Goal: Task Accomplishment & Management: Use online tool/utility

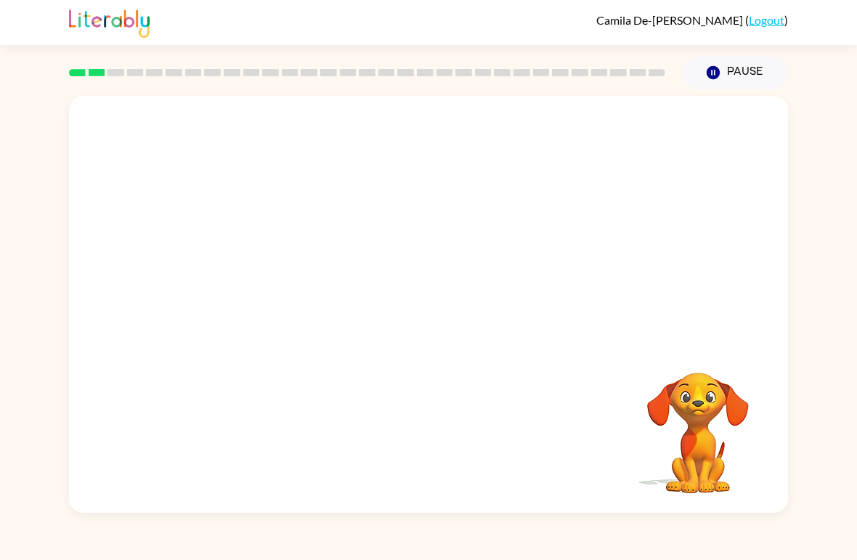
click at [746, 78] on button "Pause Pause" at bounding box center [735, 72] width 105 height 33
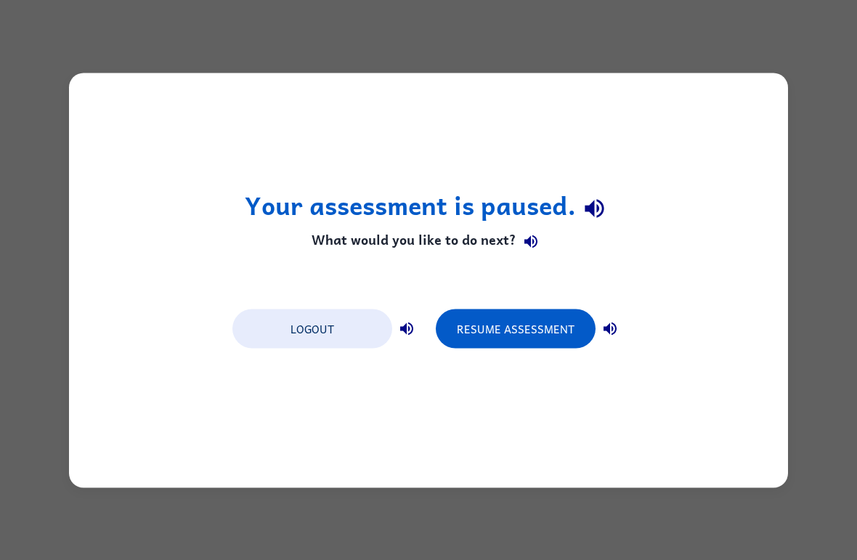
click at [492, 330] on button "Resume Assessment" at bounding box center [516, 328] width 160 height 39
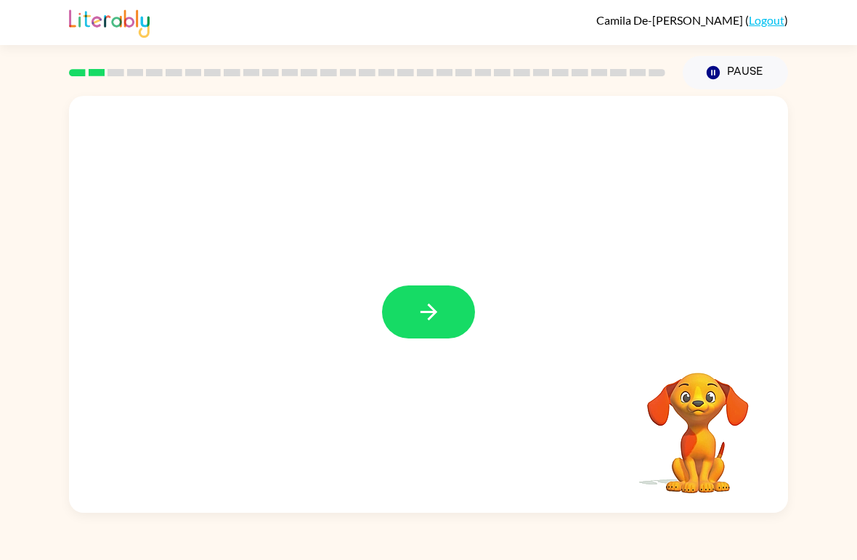
click at [444, 310] on button "button" at bounding box center [428, 311] width 93 height 53
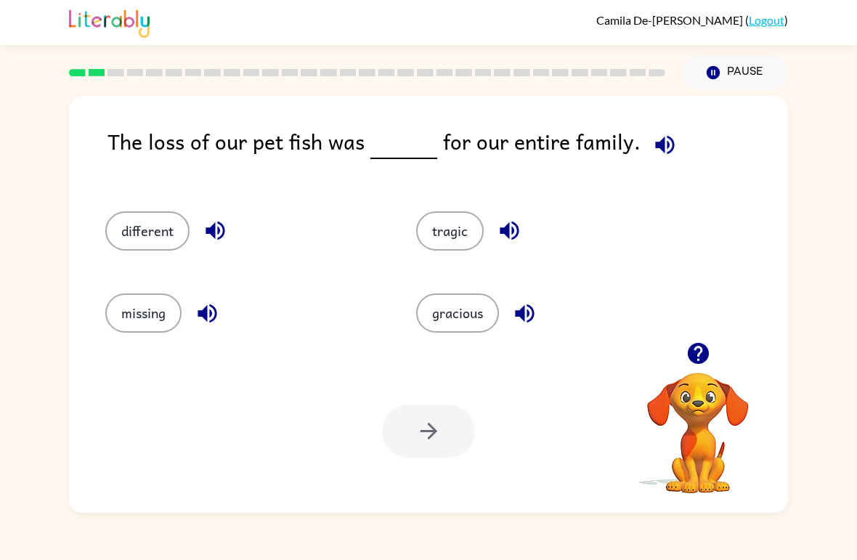
click at [132, 311] on button "missing" at bounding box center [143, 312] width 76 height 39
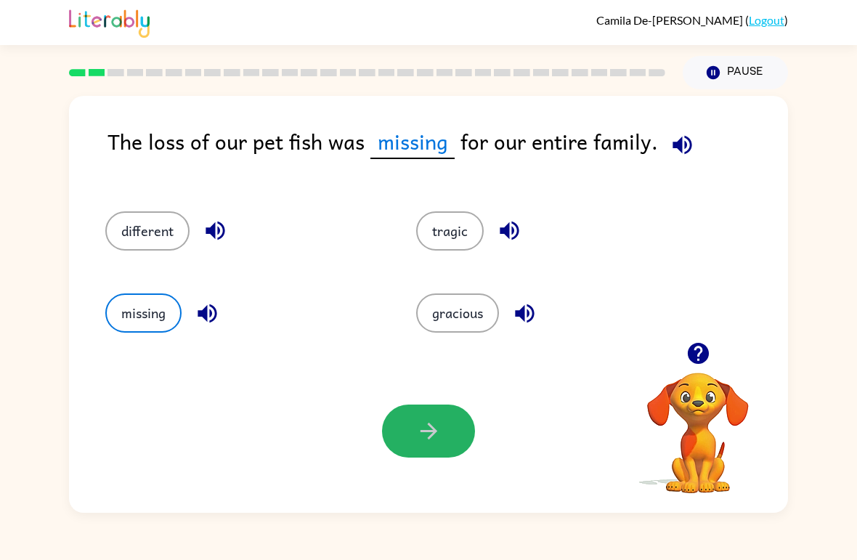
click at [396, 441] on button "button" at bounding box center [428, 430] width 93 height 53
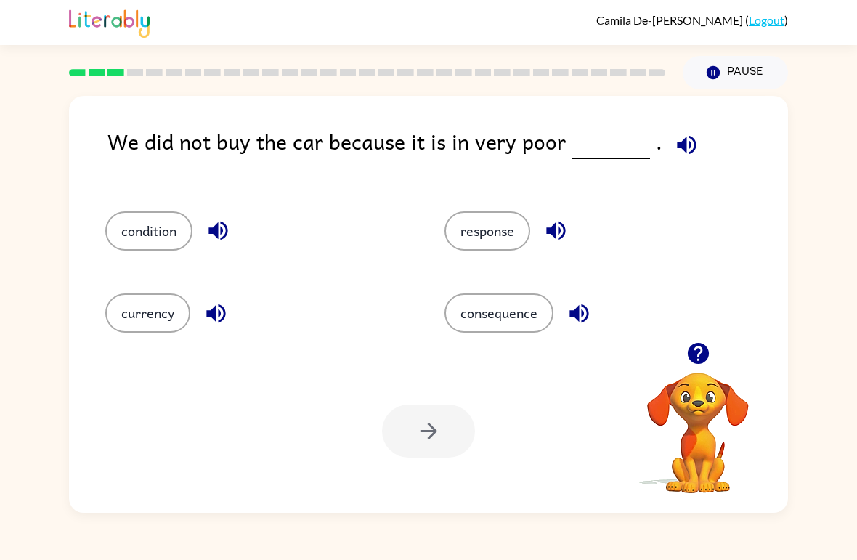
click at [135, 224] on button "condition" at bounding box center [148, 230] width 87 height 39
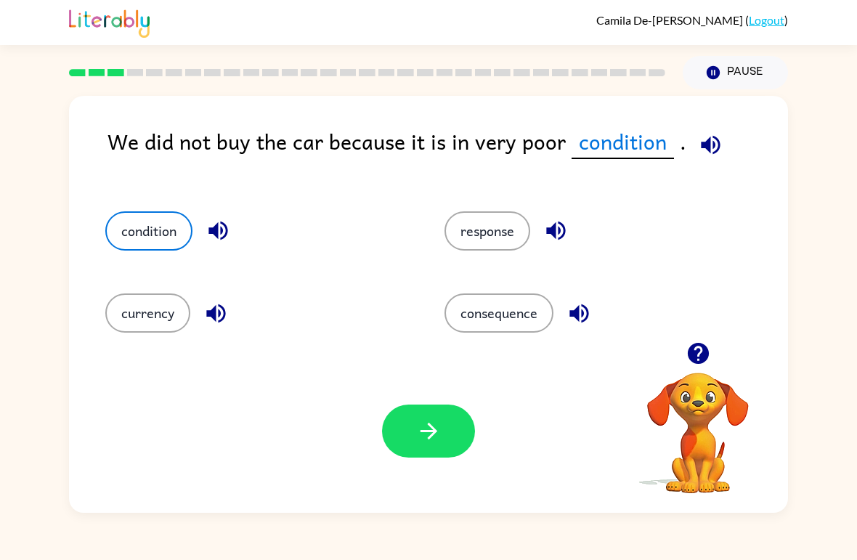
click at [416, 440] on icon "button" at bounding box center [428, 430] width 25 height 25
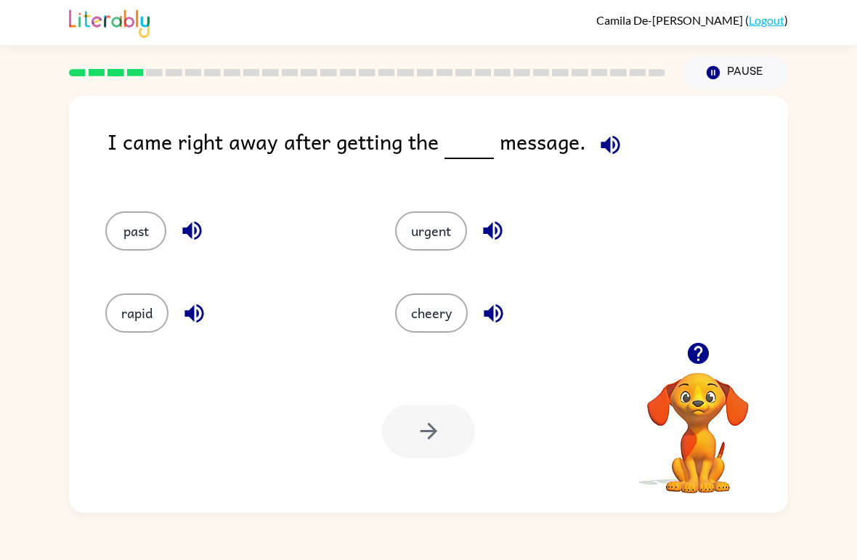
click at [127, 226] on button "past" at bounding box center [135, 230] width 61 height 39
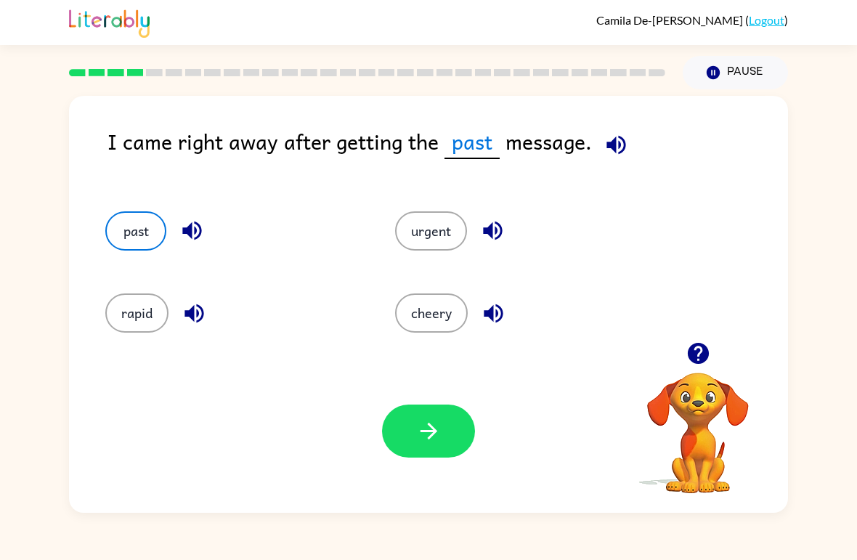
click at [432, 424] on icon "button" at bounding box center [428, 430] width 25 height 25
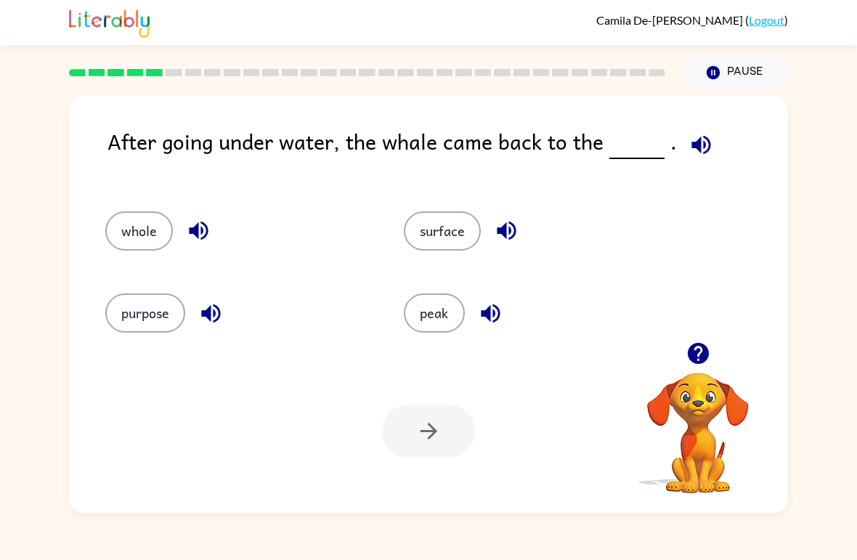
click at [449, 224] on button "surface" at bounding box center [442, 230] width 77 height 39
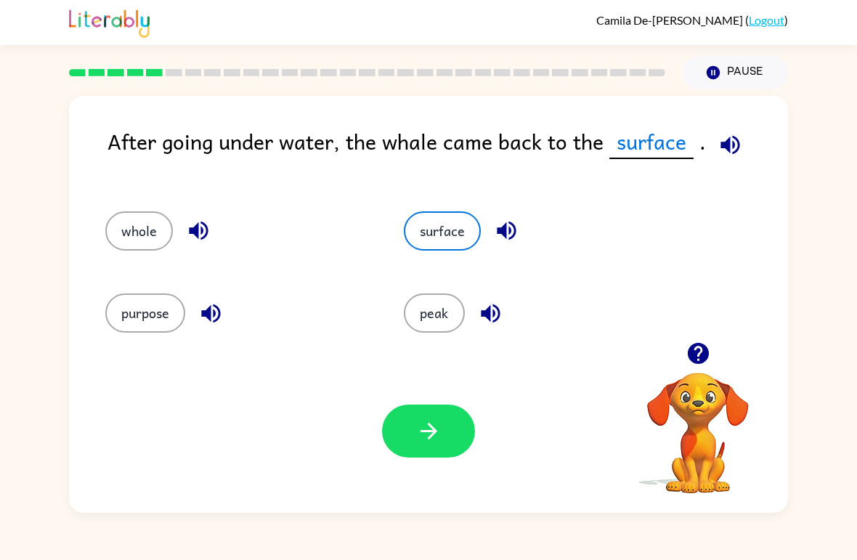
click at [441, 440] on icon "button" at bounding box center [428, 430] width 25 height 25
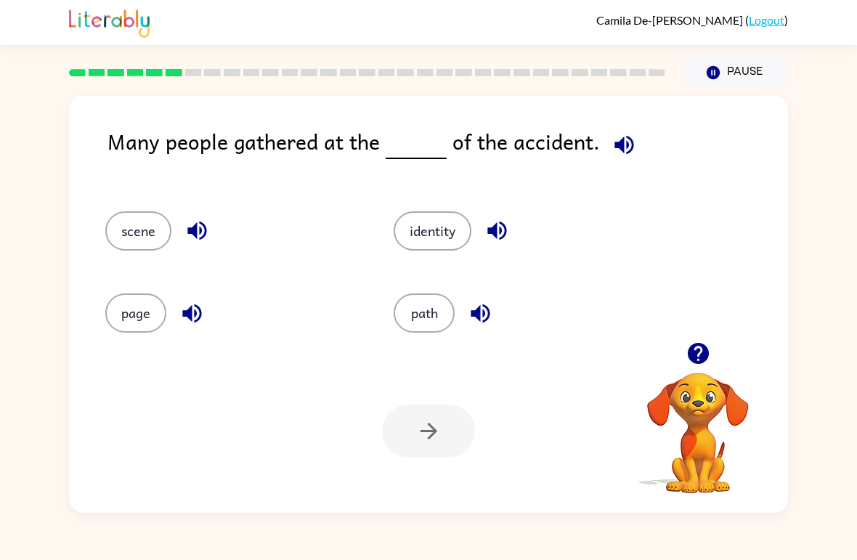
click at [415, 325] on button "path" at bounding box center [424, 312] width 61 height 39
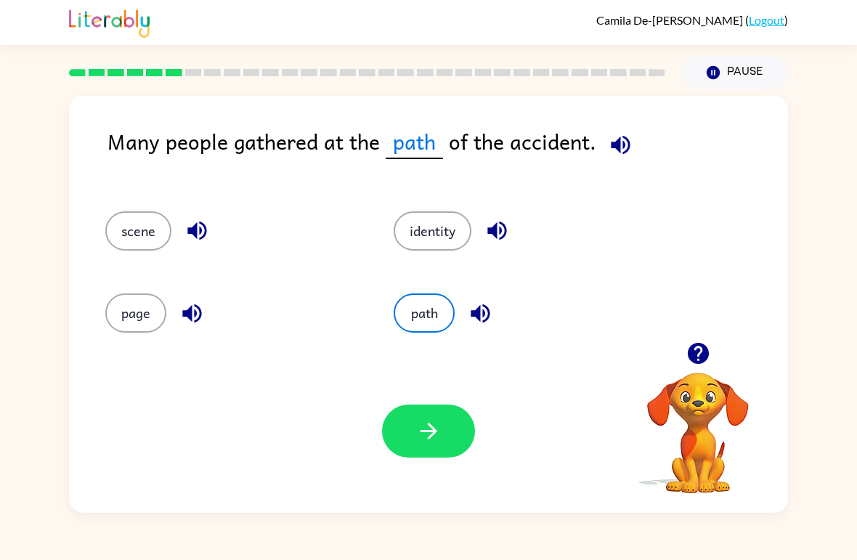
click at [388, 432] on button "button" at bounding box center [428, 430] width 93 height 53
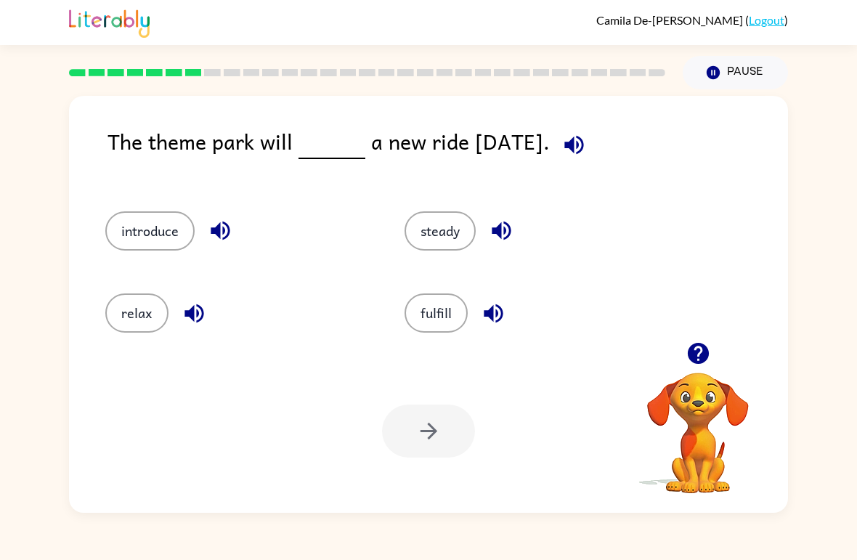
click at [147, 230] on button "introduce" at bounding box center [149, 230] width 89 height 39
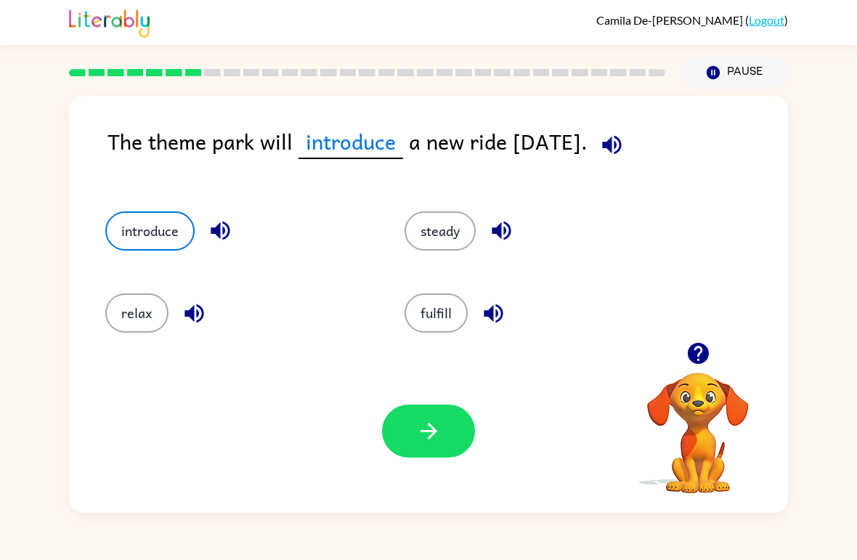
click at [417, 408] on button "button" at bounding box center [428, 430] width 93 height 53
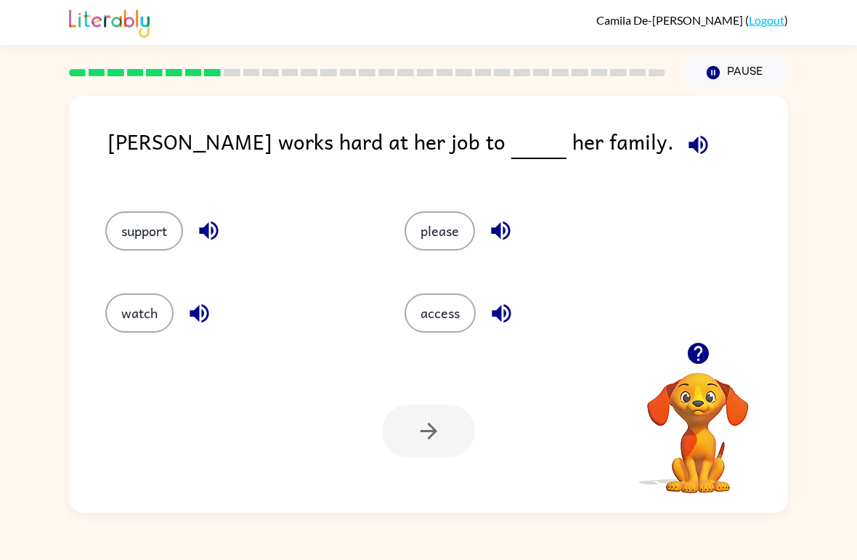
click at [155, 227] on button "support" at bounding box center [144, 230] width 78 height 39
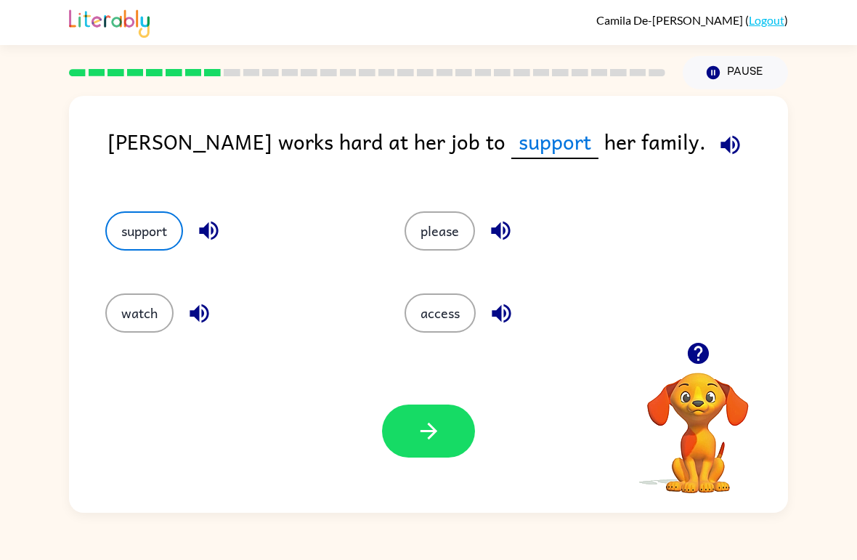
click at [417, 416] on button "button" at bounding box center [428, 430] width 93 height 53
click at [428, 436] on div at bounding box center [428, 430] width 93 height 53
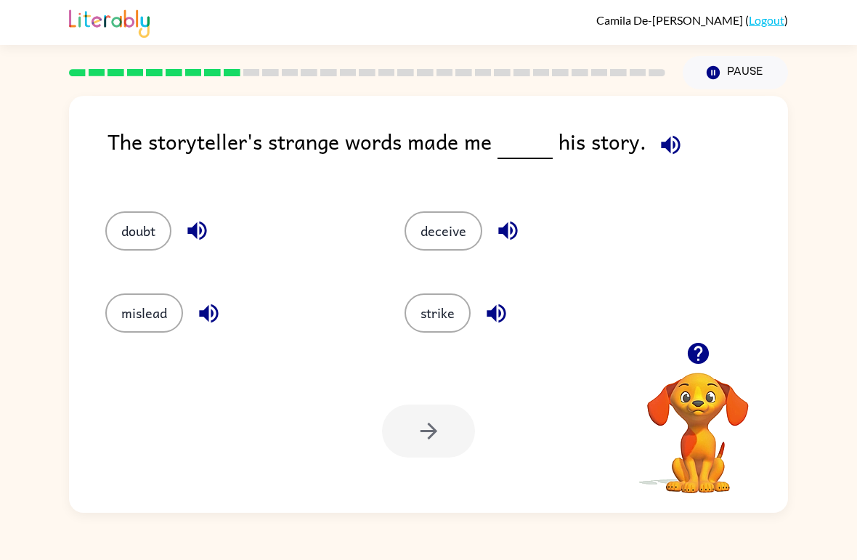
click at [129, 121] on div "The storyteller's strange words made me his story. doubt deceive mislead strike…" at bounding box center [428, 304] width 719 height 417
click at [133, 229] on button "doubt" at bounding box center [138, 230] width 66 height 39
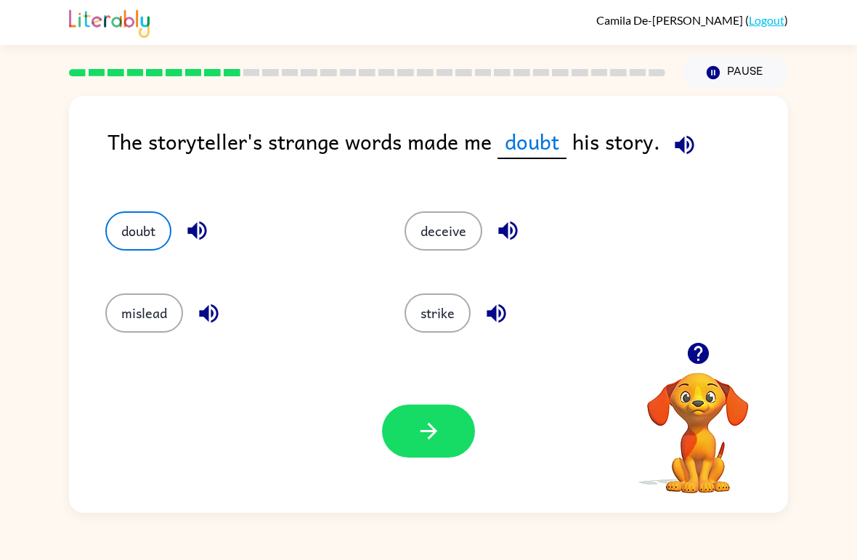
click at [423, 441] on icon "button" at bounding box center [428, 430] width 25 height 25
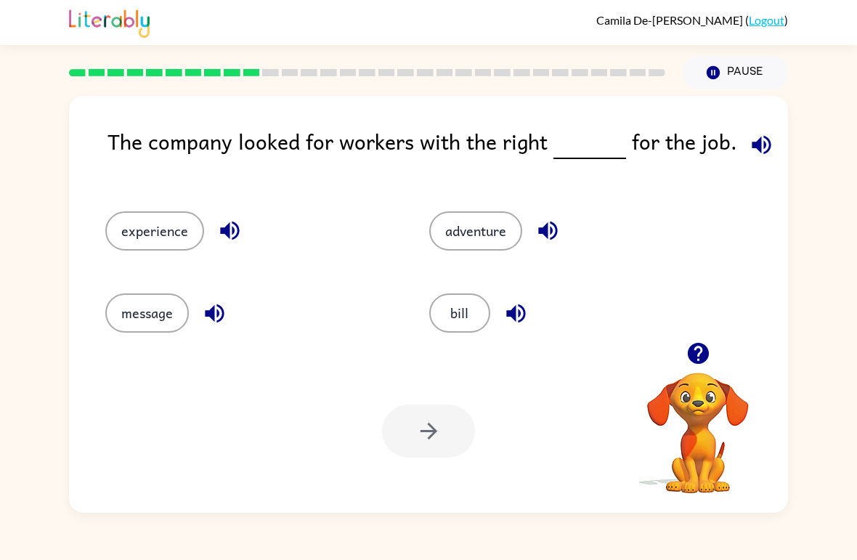
click at [129, 227] on button "experience" at bounding box center [154, 230] width 99 height 39
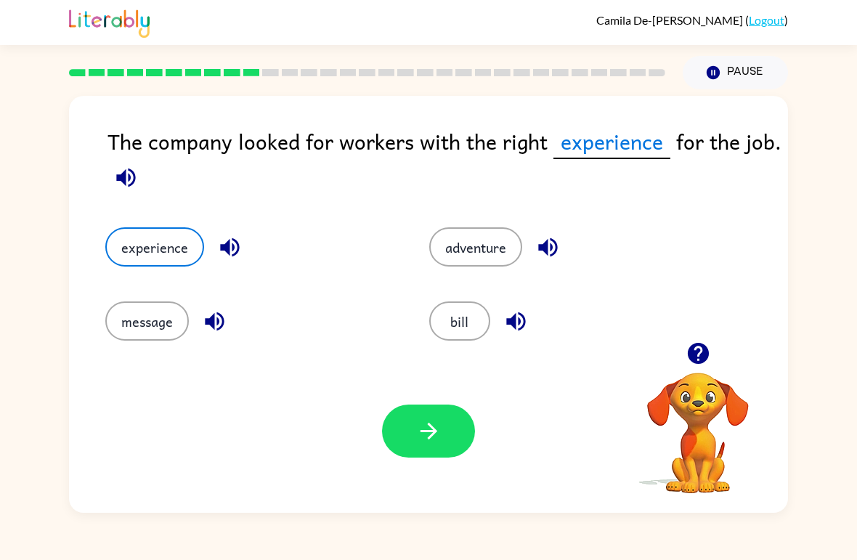
click at [420, 452] on button "button" at bounding box center [428, 430] width 93 height 53
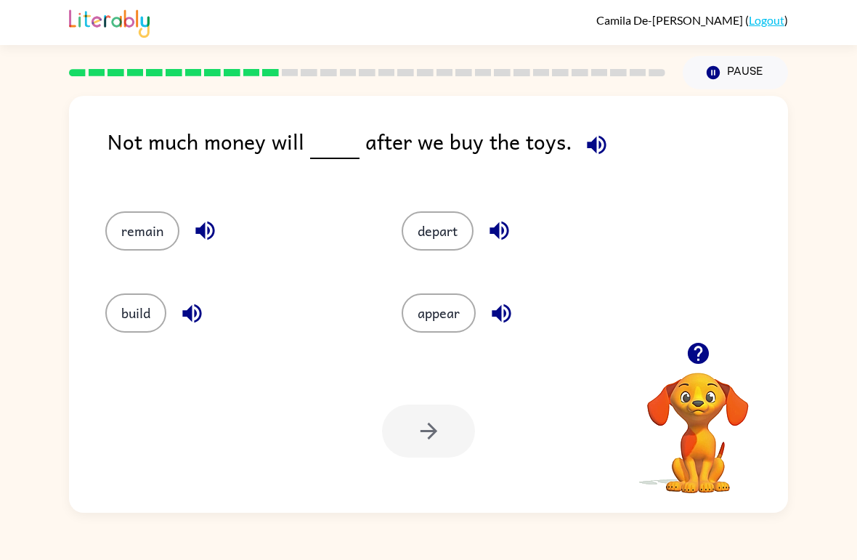
click at [128, 321] on button "build" at bounding box center [135, 312] width 61 height 39
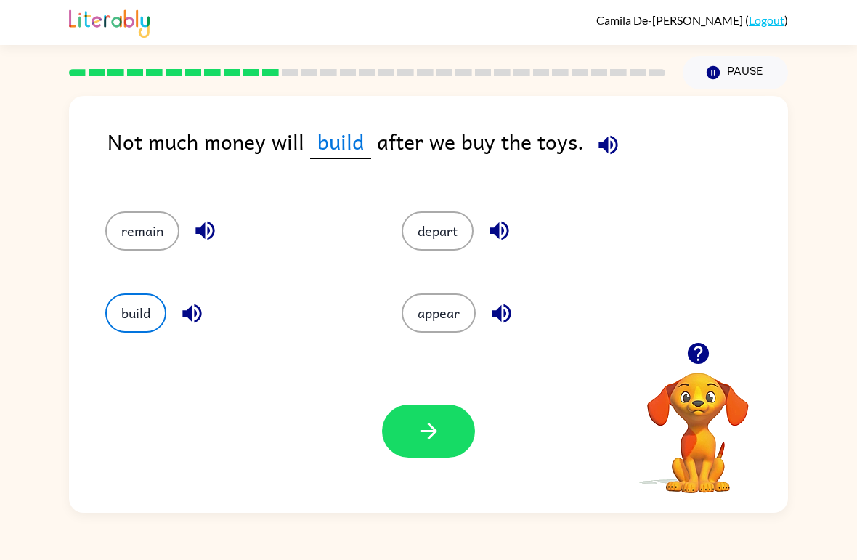
click at [428, 427] on icon "button" at bounding box center [428, 430] width 25 height 25
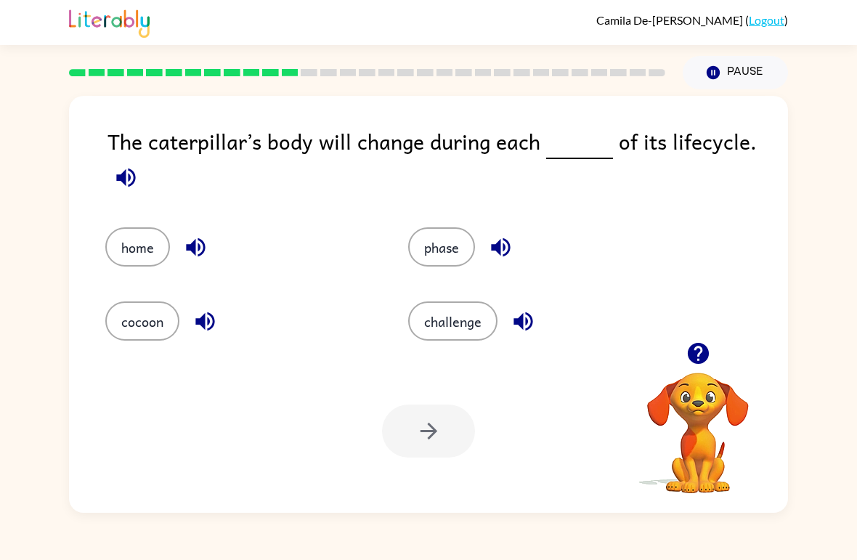
click at [137, 341] on button "cocoon" at bounding box center [142, 320] width 74 height 39
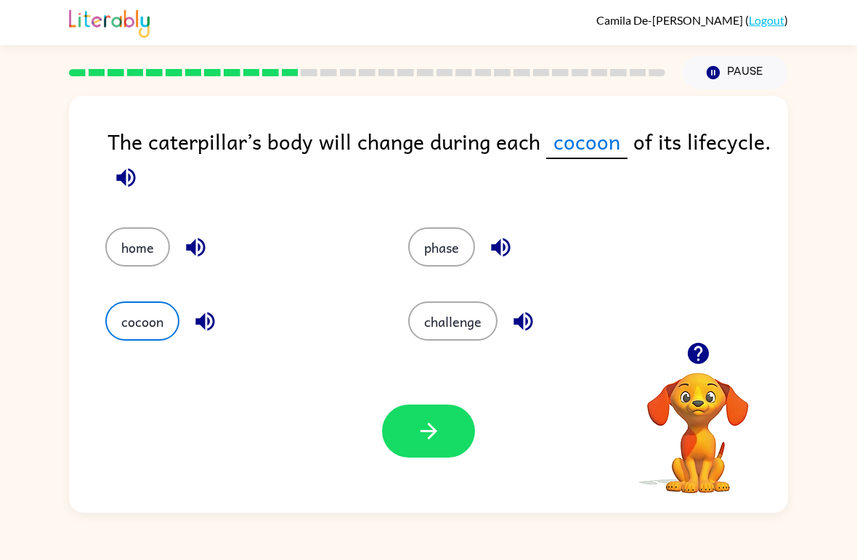
click at [431, 433] on icon "button" at bounding box center [428, 430] width 25 height 25
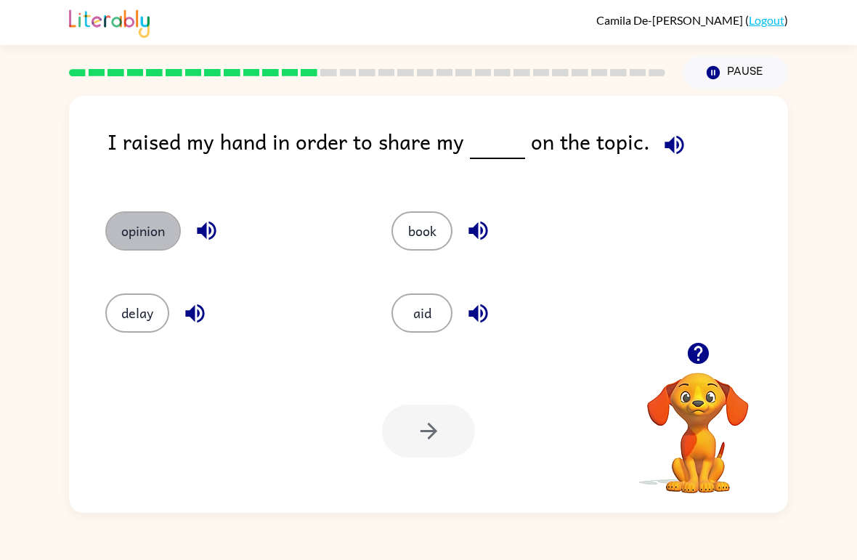
click at [126, 235] on button "opinion" at bounding box center [143, 230] width 76 height 39
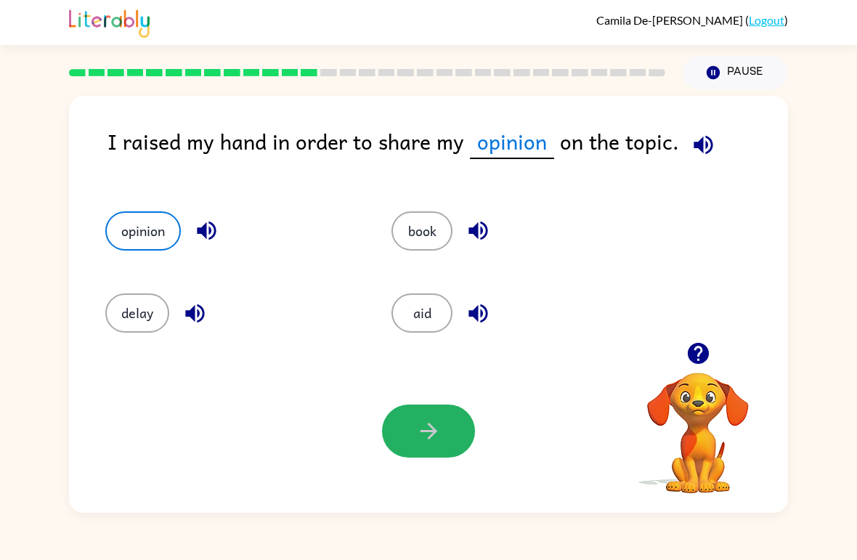
click at [441, 416] on button "button" at bounding box center [428, 430] width 93 height 53
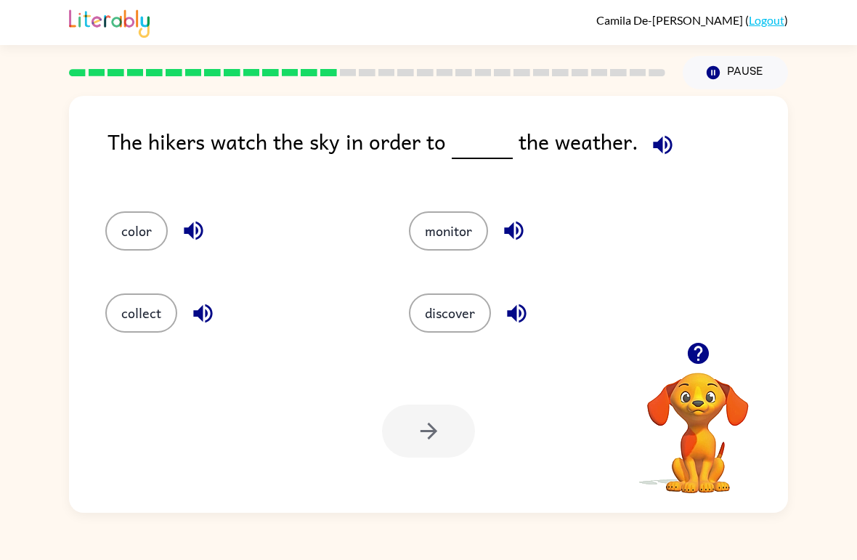
click at [432, 216] on button "monitor" at bounding box center [448, 230] width 79 height 39
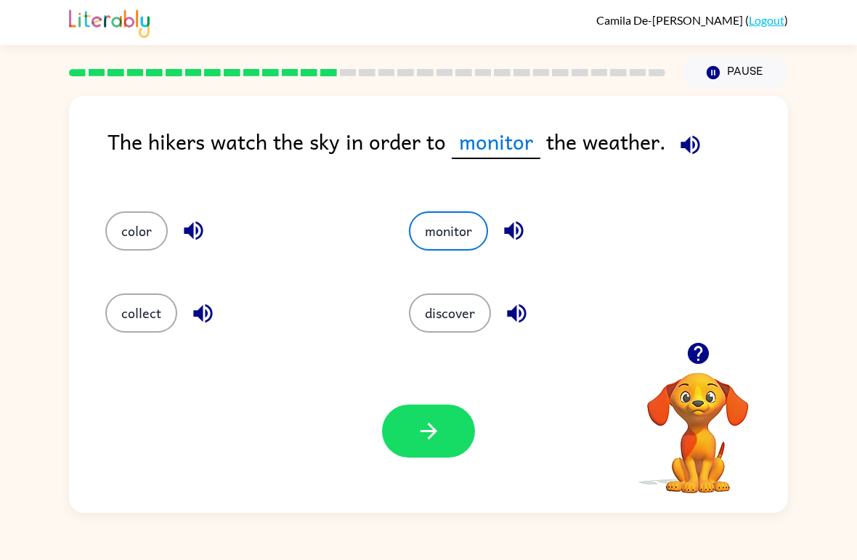
click at [424, 428] on icon "button" at bounding box center [428, 430] width 25 height 25
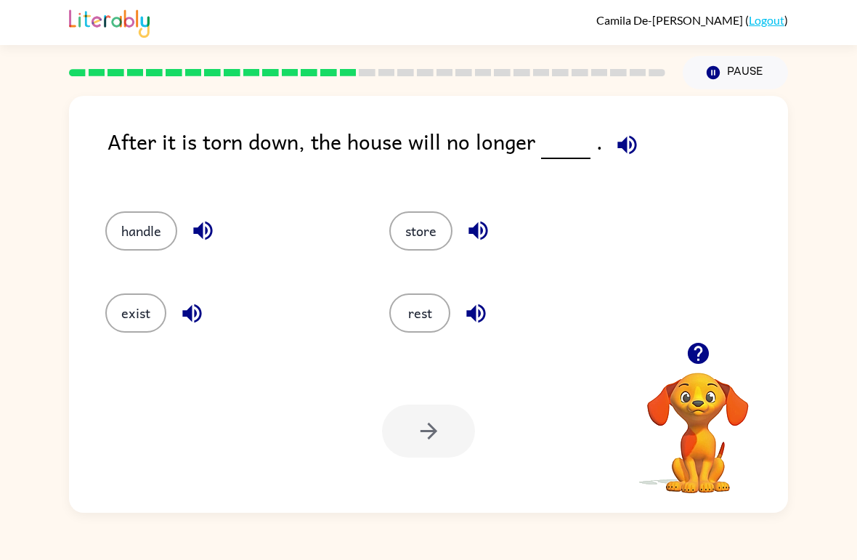
click at [129, 309] on button "exist" at bounding box center [135, 312] width 61 height 39
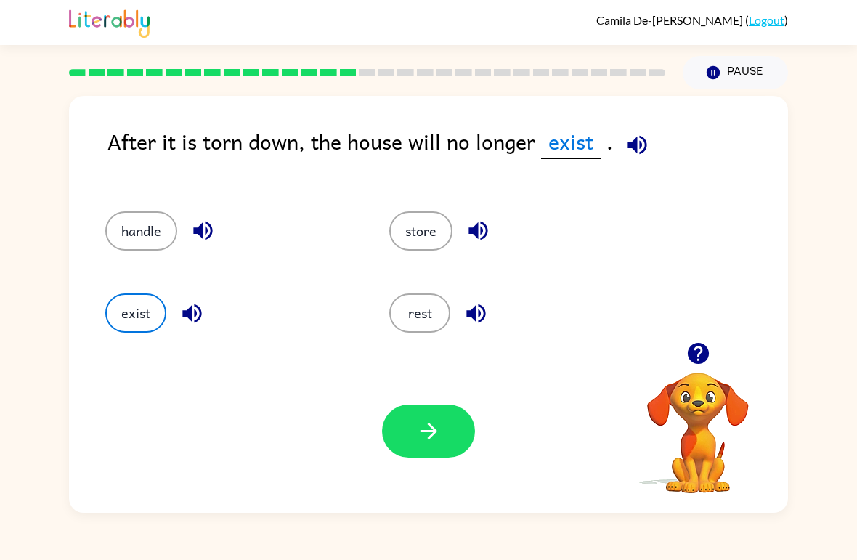
click at [439, 443] on icon "button" at bounding box center [428, 430] width 25 height 25
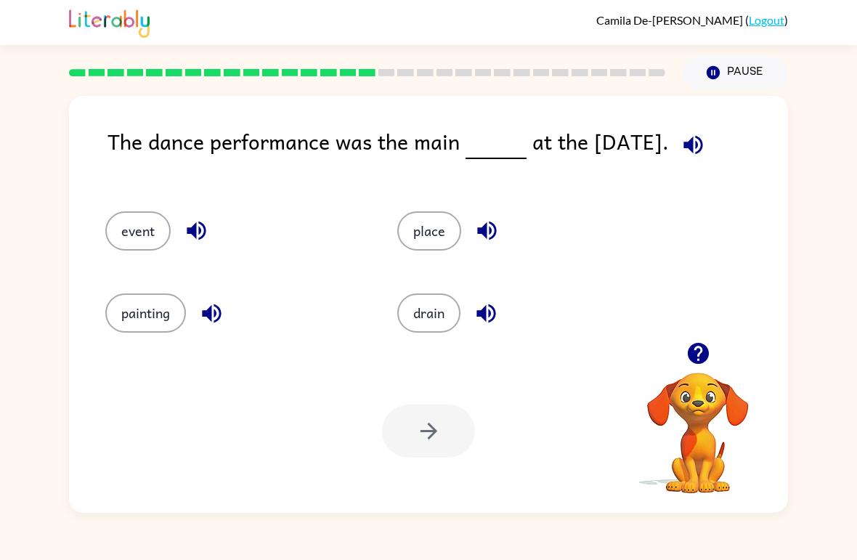
click at [135, 233] on button "event" at bounding box center [137, 230] width 65 height 39
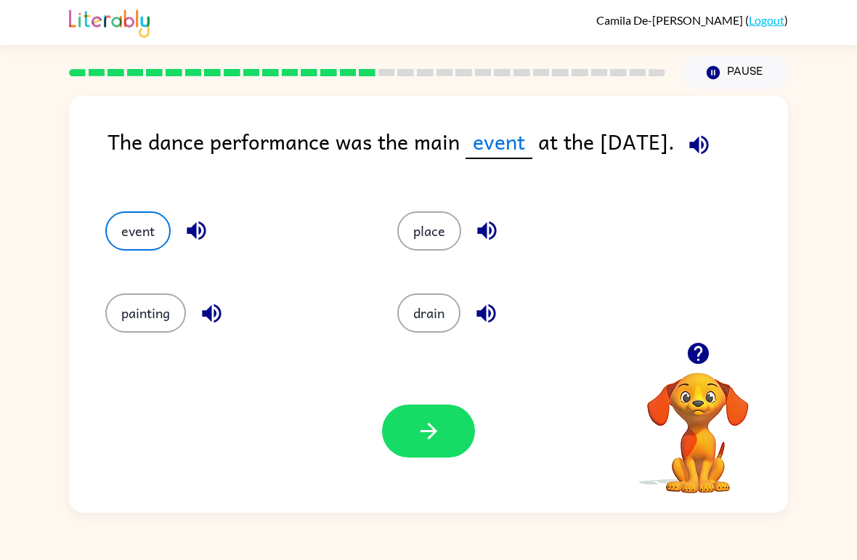
click at [413, 412] on button "button" at bounding box center [428, 430] width 93 height 53
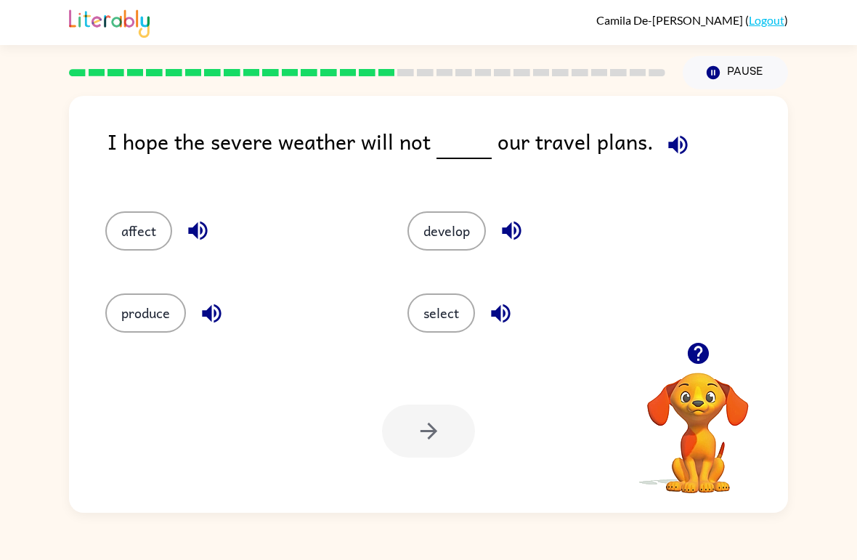
click at [126, 227] on button "affect" at bounding box center [138, 230] width 67 height 39
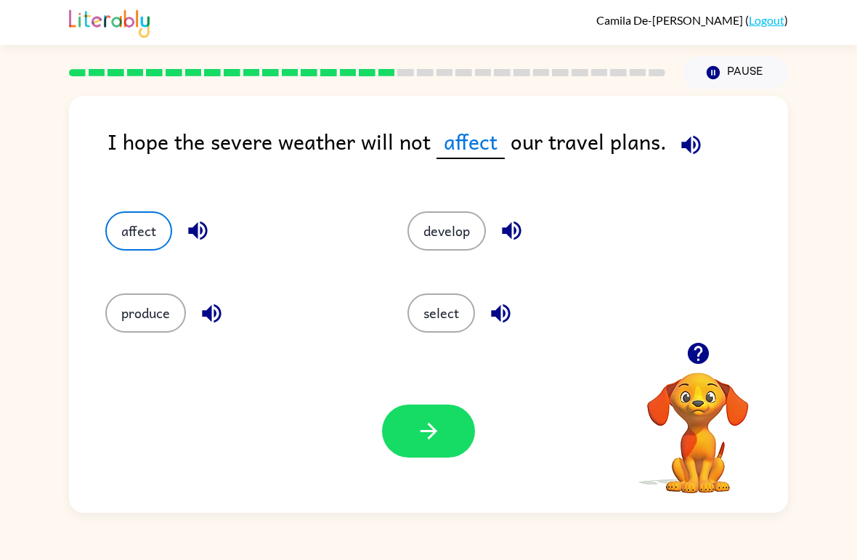
click at [423, 414] on button "button" at bounding box center [428, 430] width 93 height 53
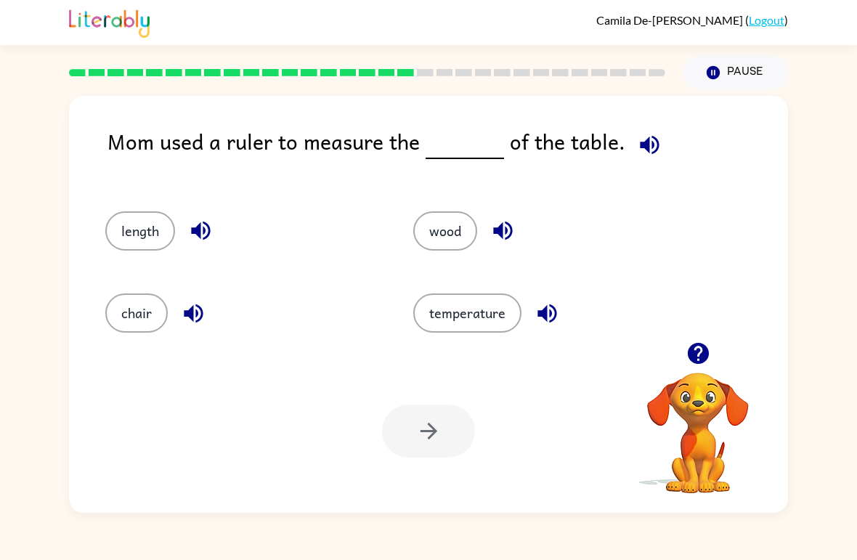
click at [127, 236] on button "length" at bounding box center [140, 230] width 70 height 39
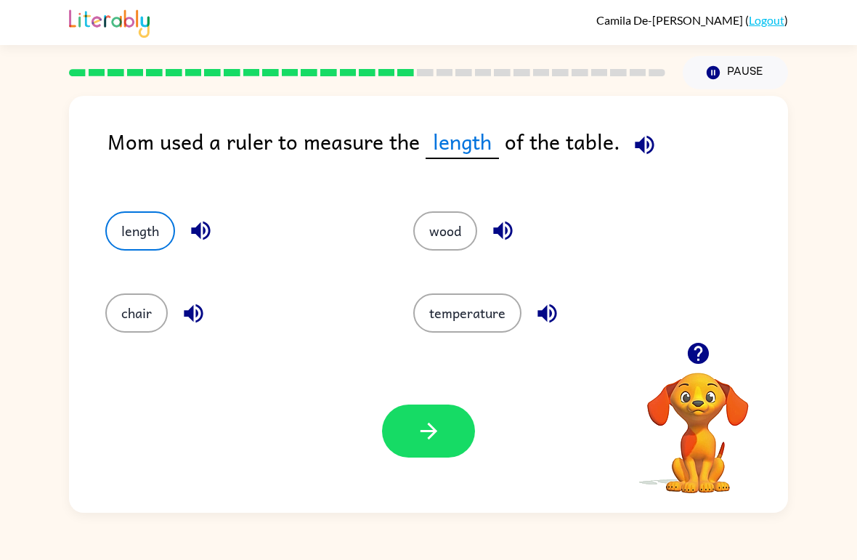
click at [422, 420] on icon "button" at bounding box center [428, 430] width 25 height 25
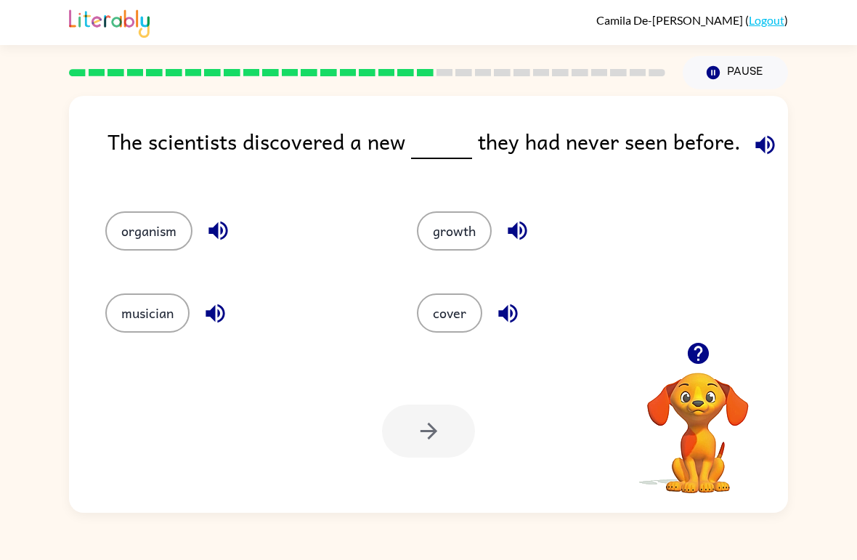
click at [121, 230] on button "organism" at bounding box center [148, 230] width 87 height 39
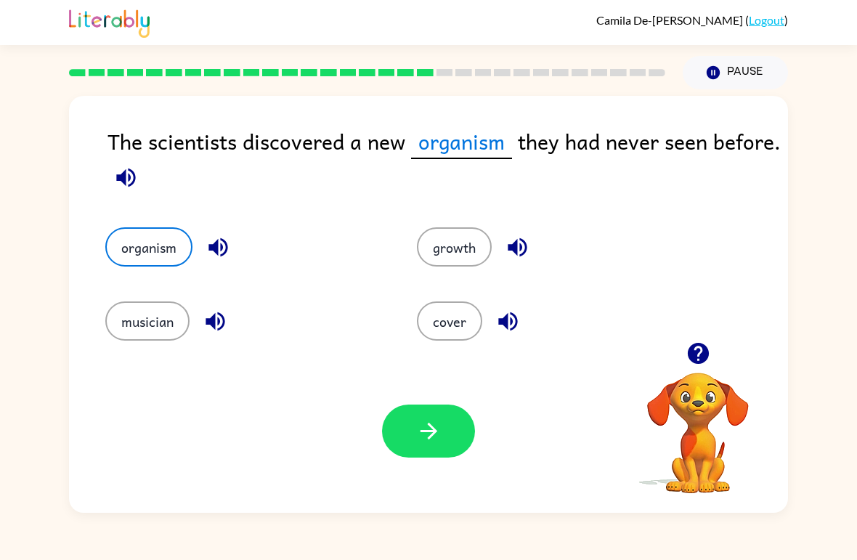
click at [131, 319] on button "musician" at bounding box center [147, 320] width 84 height 39
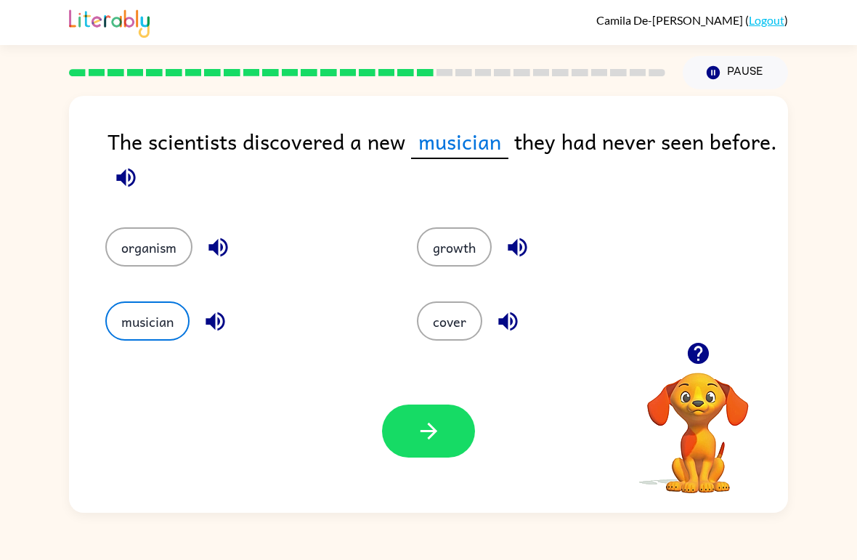
click at [426, 415] on button "button" at bounding box center [428, 430] width 93 height 53
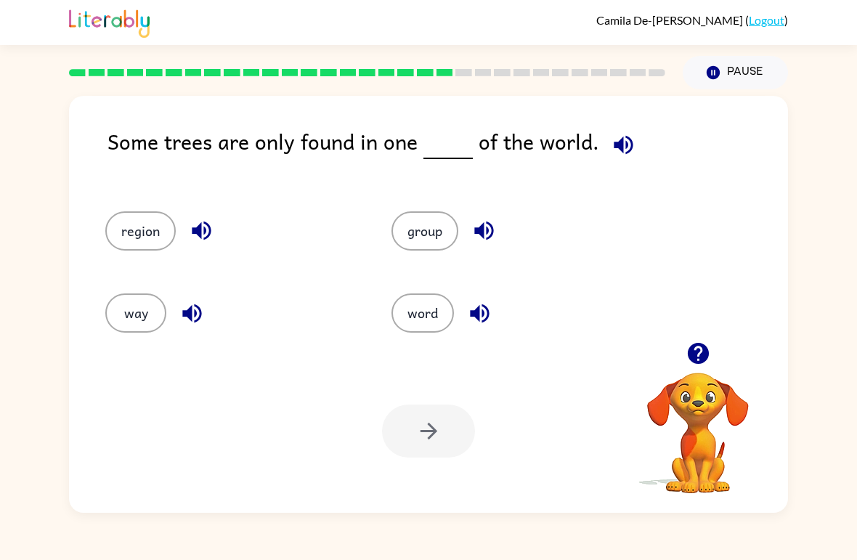
click at [471, 88] on div at bounding box center [367, 72] width 614 height 51
click at [489, 86] on div at bounding box center [367, 72] width 614 height 51
click at [517, 84] on div at bounding box center [367, 72] width 614 height 51
click at [557, 76] on rect at bounding box center [560, 72] width 17 height 7
click at [595, 76] on rect at bounding box center [599, 72] width 17 height 7
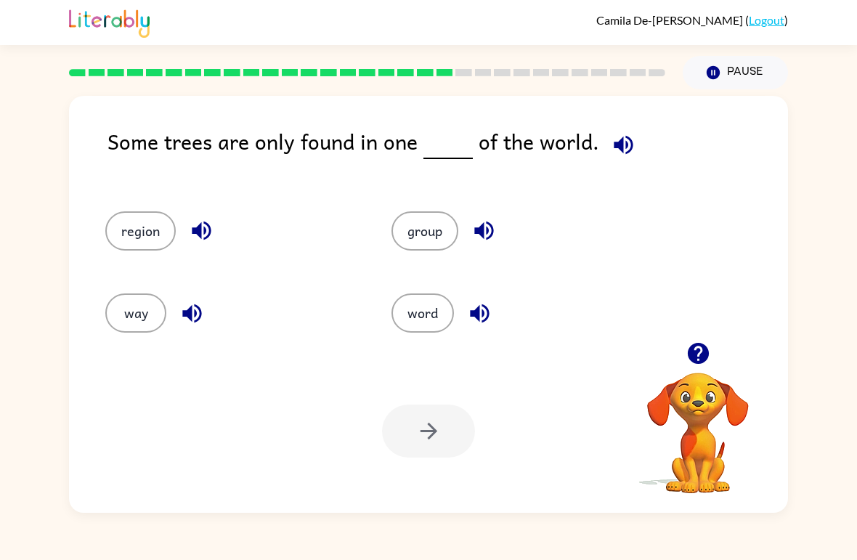
click at [639, 73] on rect at bounding box center [638, 72] width 17 height 7
click at [129, 222] on button "region" at bounding box center [140, 230] width 70 height 39
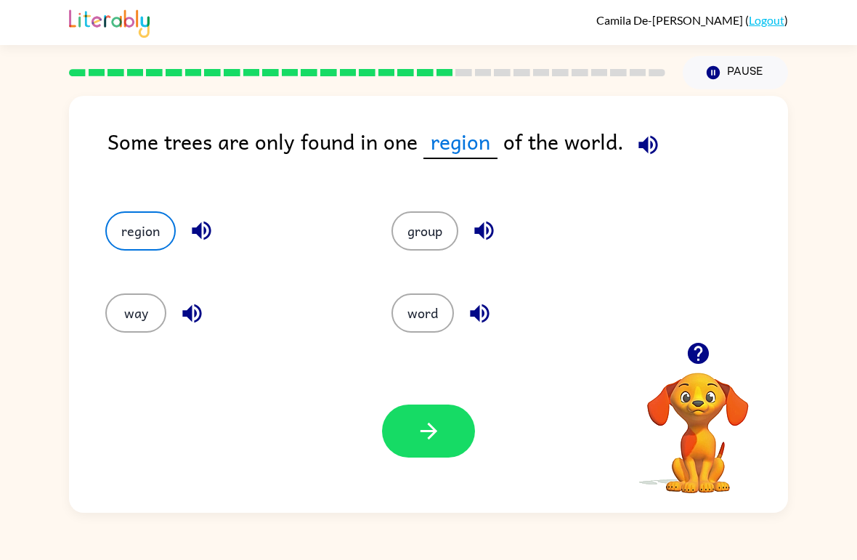
click at [419, 421] on icon "button" at bounding box center [428, 430] width 25 height 25
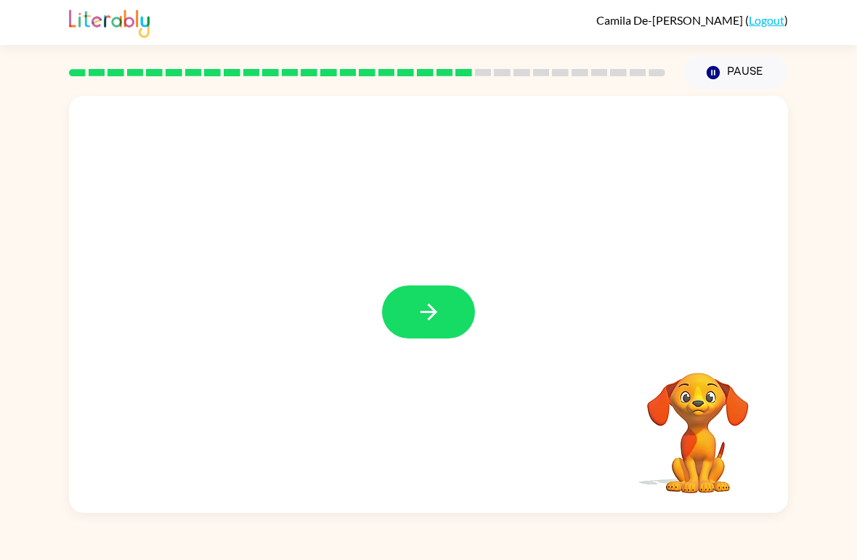
click at [438, 308] on icon "button" at bounding box center [428, 311] width 25 height 25
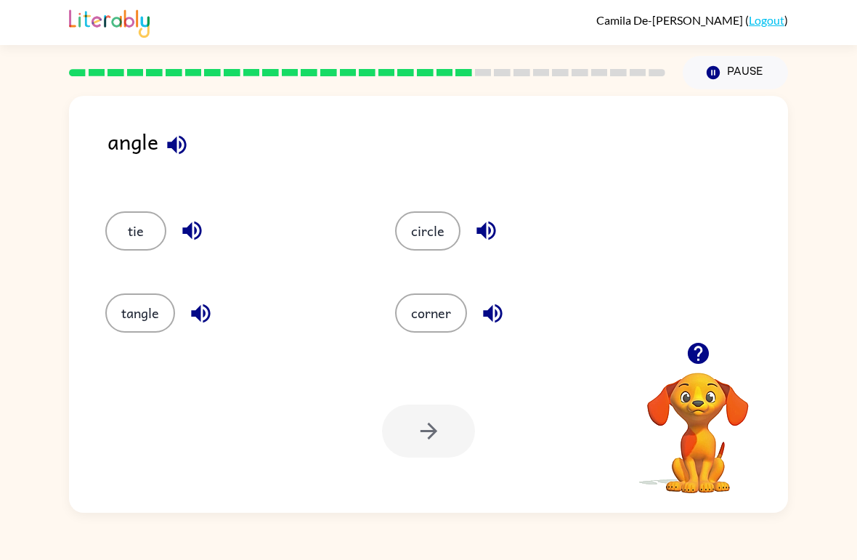
click at [146, 324] on button "tangle" at bounding box center [140, 312] width 70 height 39
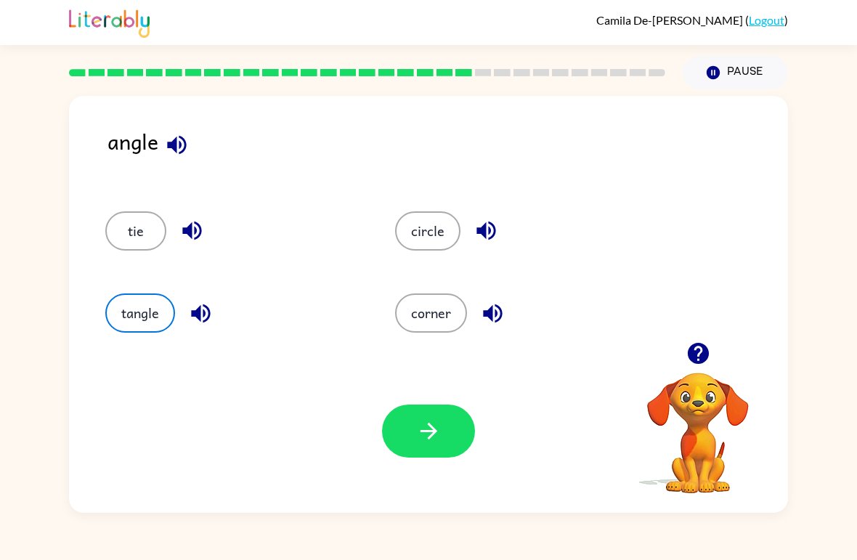
click at [425, 431] on icon "button" at bounding box center [428, 431] width 17 height 17
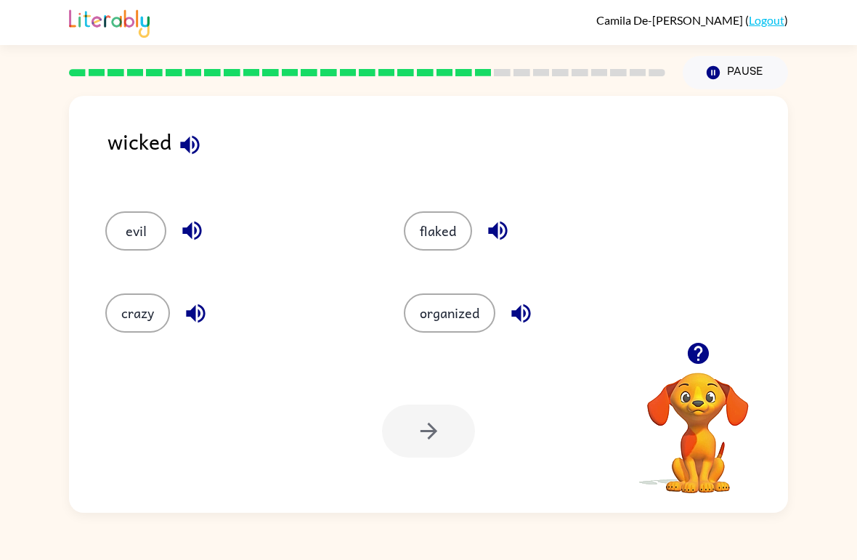
click at [131, 239] on button "evil" at bounding box center [135, 230] width 61 height 39
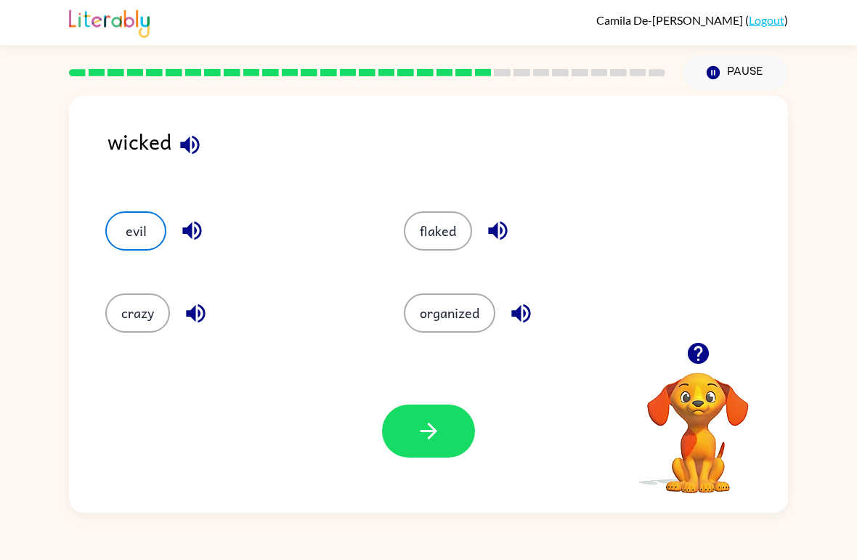
click at [428, 447] on button "button" at bounding box center [428, 430] width 93 height 53
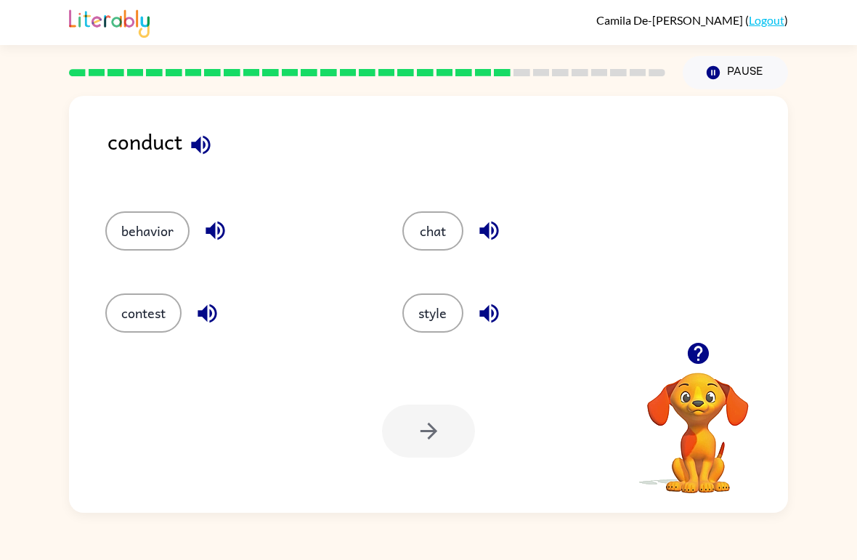
click at [136, 231] on button "behavior" at bounding box center [147, 230] width 84 height 39
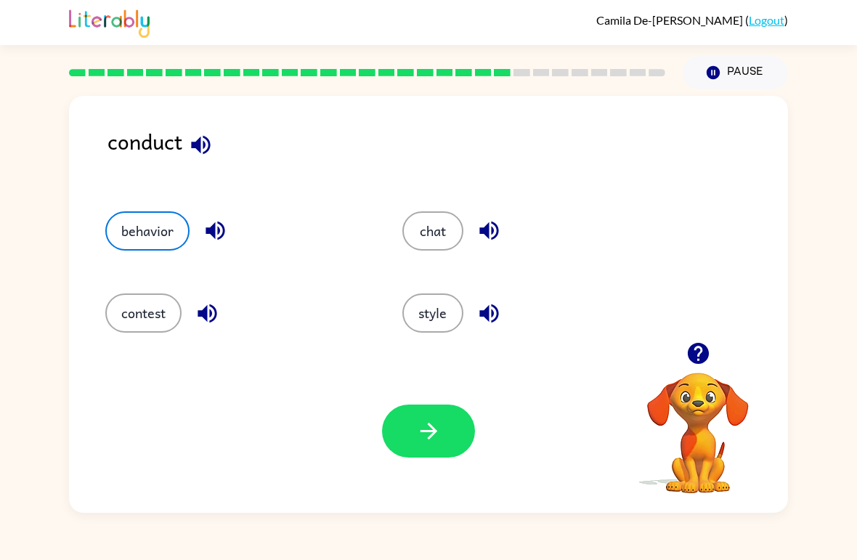
click at [416, 429] on icon "button" at bounding box center [428, 430] width 25 height 25
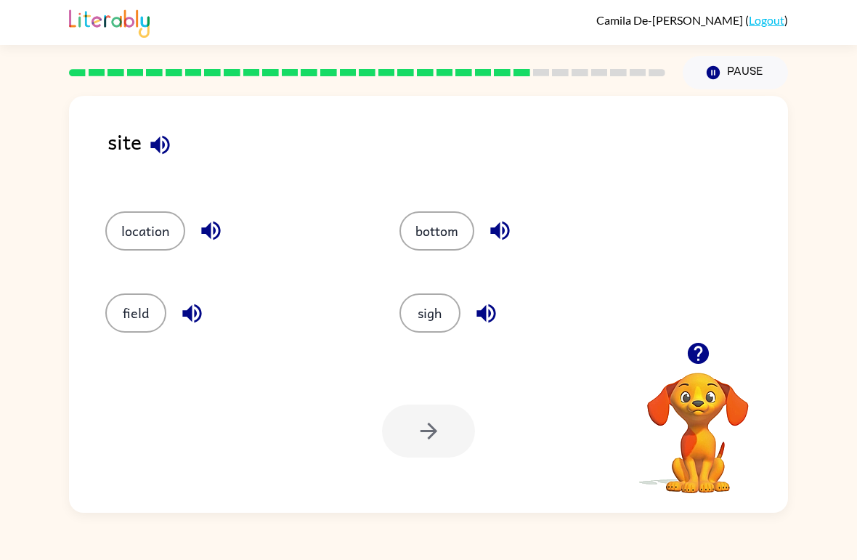
click at [143, 216] on button "location" at bounding box center [145, 230] width 80 height 39
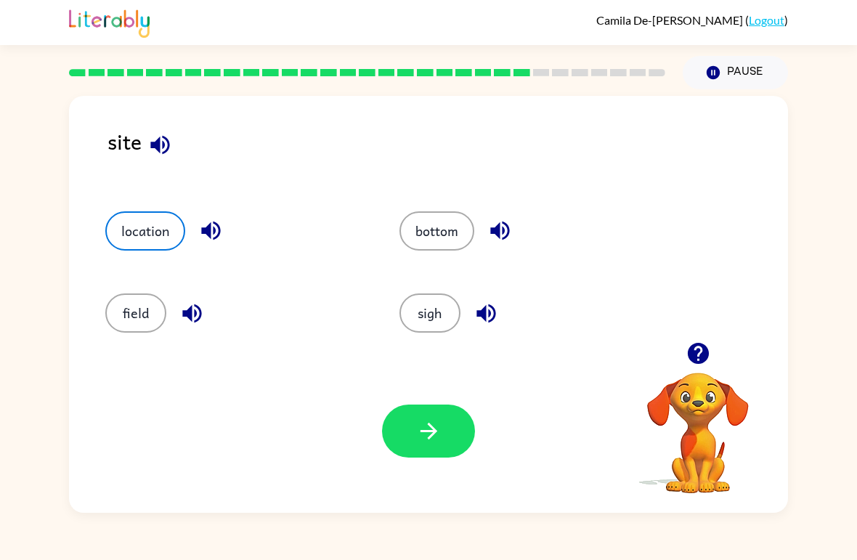
click at [428, 433] on icon "button" at bounding box center [428, 430] width 25 height 25
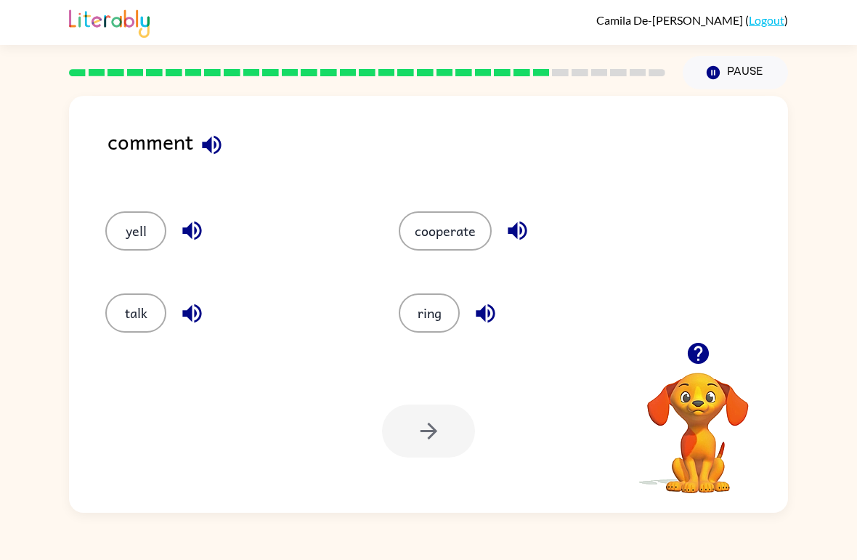
click at [432, 231] on button "cooperate" at bounding box center [445, 230] width 93 height 39
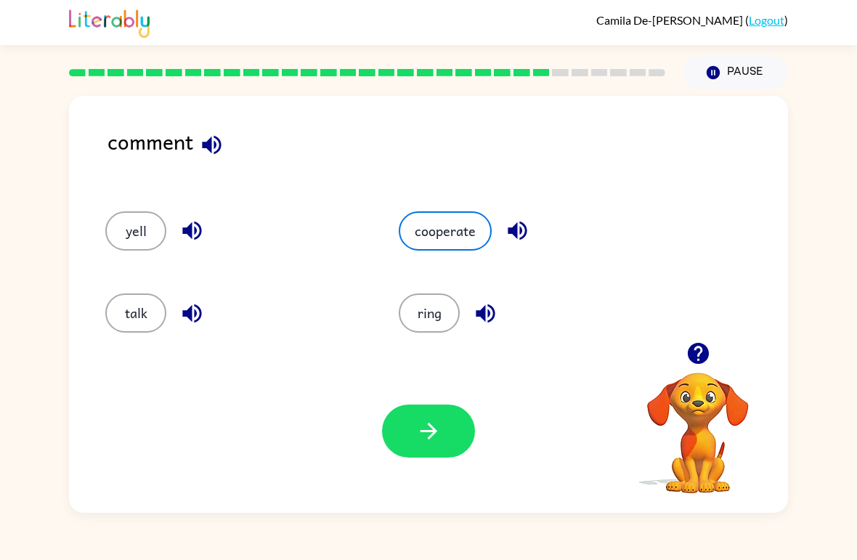
click at [417, 441] on icon "button" at bounding box center [428, 430] width 25 height 25
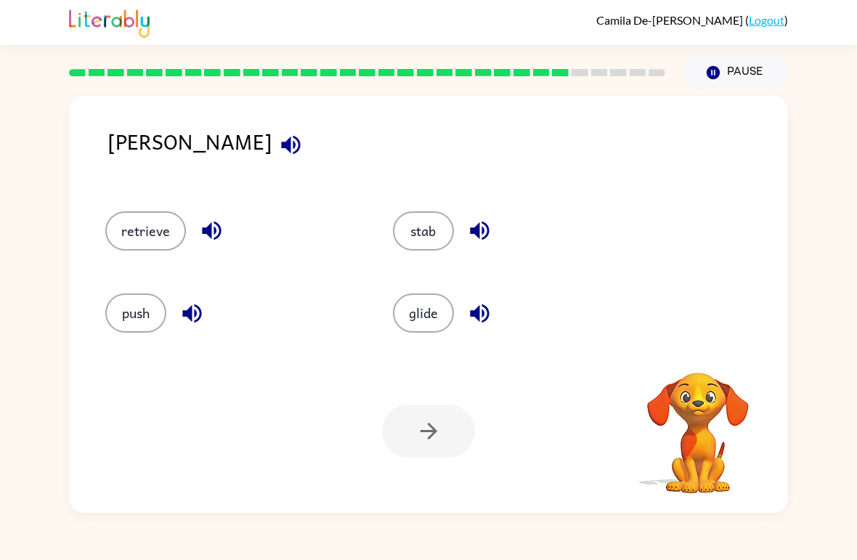
click at [281, 147] on icon "button" at bounding box center [290, 144] width 19 height 19
click at [216, 232] on icon "button" at bounding box center [211, 230] width 19 height 19
click at [176, 310] on button "button" at bounding box center [192, 313] width 37 height 37
click at [474, 317] on icon "button" at bounding box center [479, 313] width 19 height 19
click at [489, 226] on icon "button" at bounding box center [479, 230] width 25 height 25
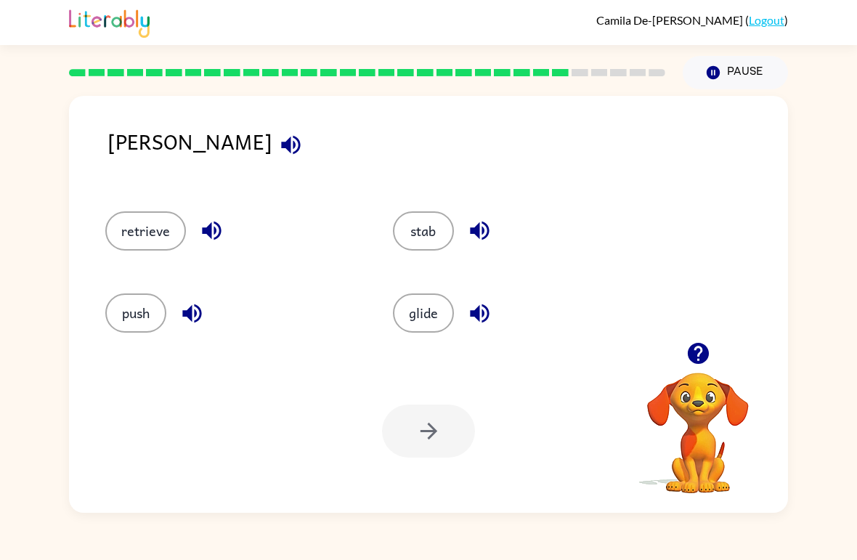
click at [197, 230] on button "button" at bounding box center [211, 230] width 37 height 37
click at [425, 439] on div at bounding box center [428, 430] width 93 height 53
click at [428, 437] on div at bounding box center [428, 430] width 93 height 53
click at [425, 436] on div at bounding box center [428, 430] width 93 height 53
click at [424, 436] on div at bounding box center [428, 430] width 93 height 53
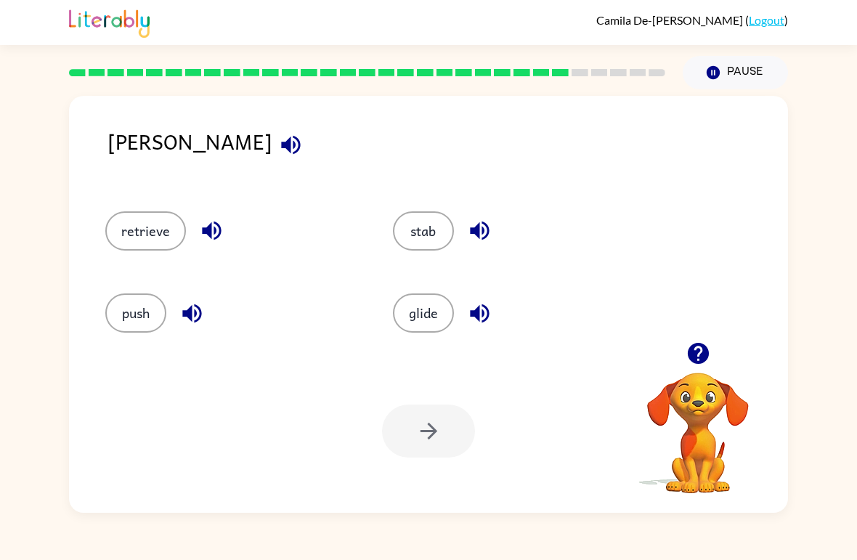
click at [417, 425] on div at bounding box center [428, 430] width 93 height 53
click at [443, 433] on div at bounding box center [428, 430] width 93 height 53
click at [444, 439] on div at bounding box center [428, 430] width 93 height 53
click at [138, 233] on button "retrieve" at bounding box center [145, 230] width 81 height 39
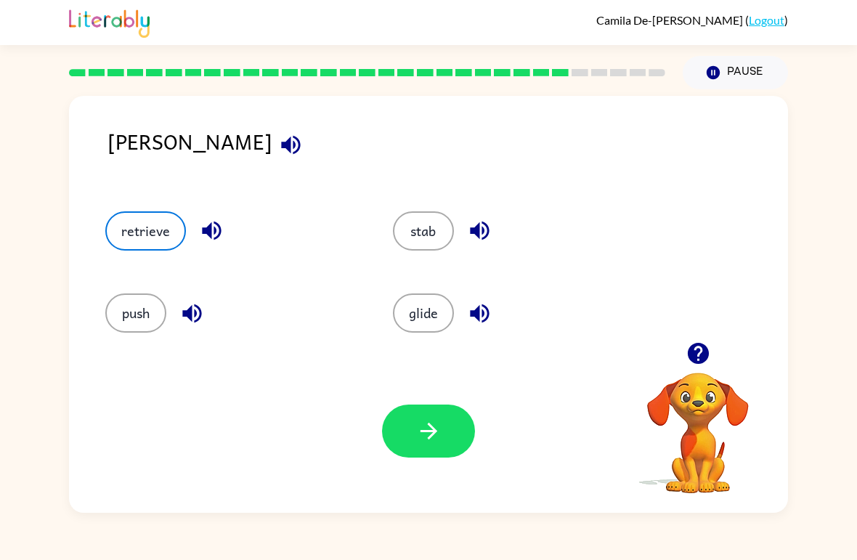
click at [435, 451] on button "button" at bounding box center [428, 430] width 93 height 53
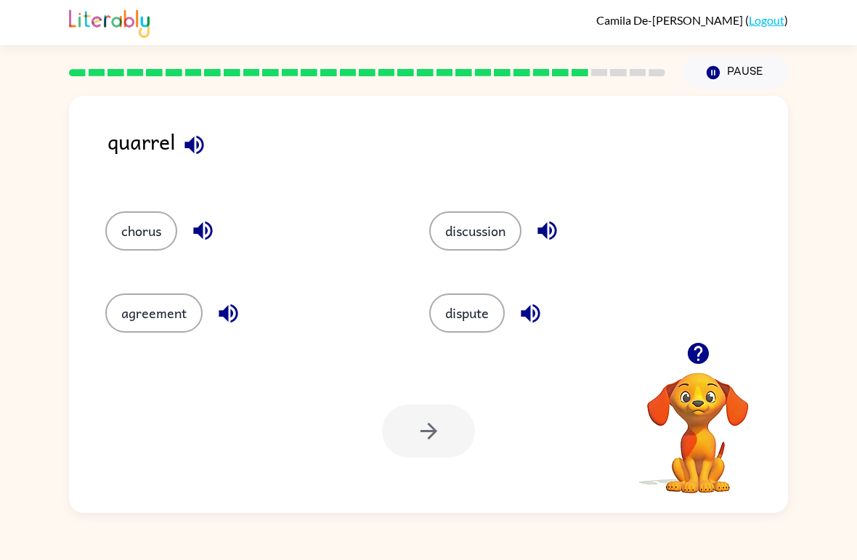
click at [198, 160] on button "button" at bounding box center [194, 144] width 37 height 37
click at [199, 152] on icon "button" at bounding box center [193, 144] width 19 height 19
click at [191, 154] on icon "button" at bounding box center [194, 144] width 25 height 25
click at [187, 143] on icon "button" at bounding box center [193, 144] width 19 height 19
click at [136, 310] on button "agreement" at bounding box center [153, 312] width 97 height 39
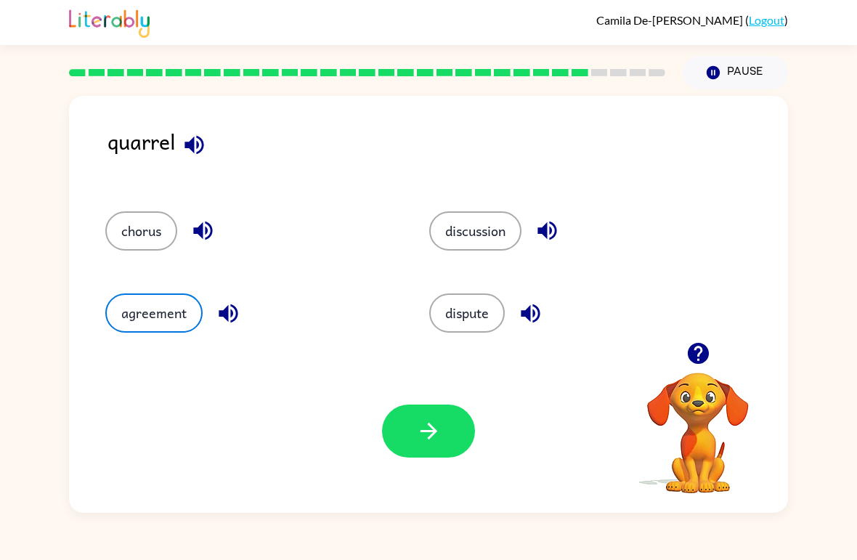
click at [430, 431] on icon "button" at bounding box center [428, 430] width 25 height 25
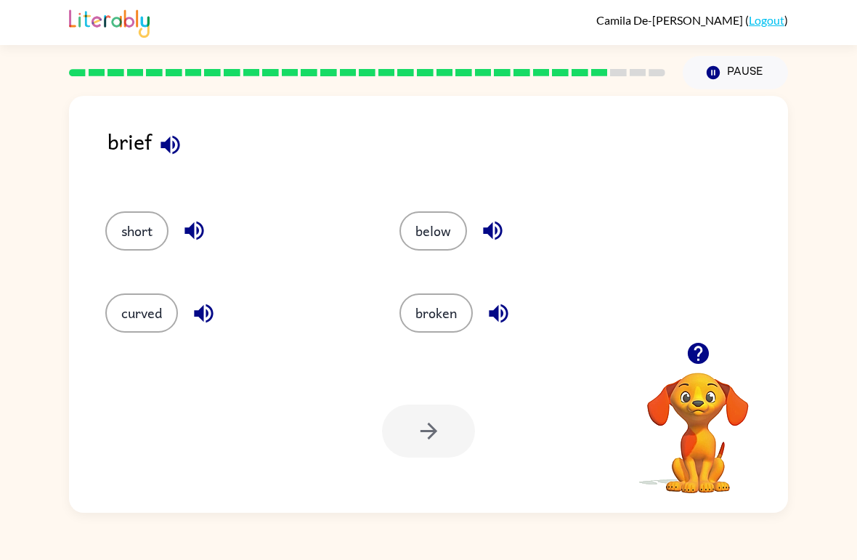
click at [171, 155] on icon "button" at bounding box center [170, 144] width 25 height 25
click at [140, 327] on button "curved" at bounding box center [141, 312] width 73 height 39
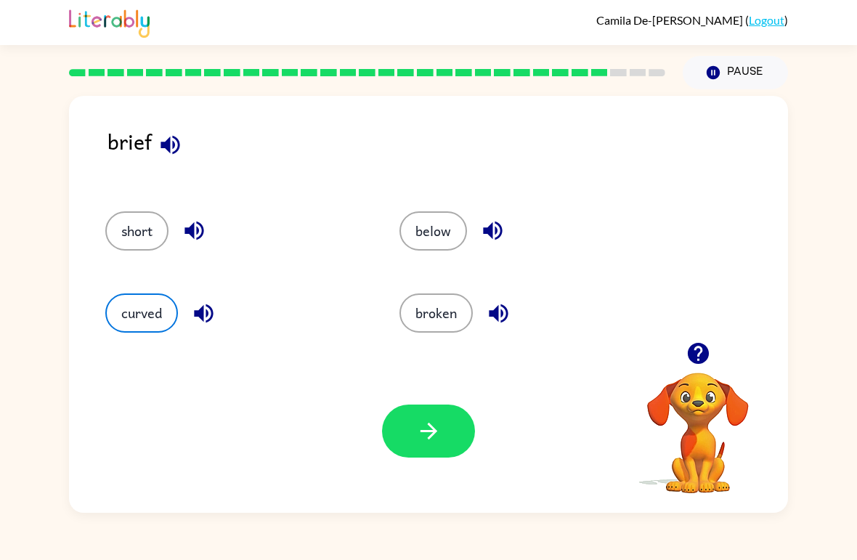
click at [393, 420] on button "button" at bounding box center [428, 430] width 93 height 53
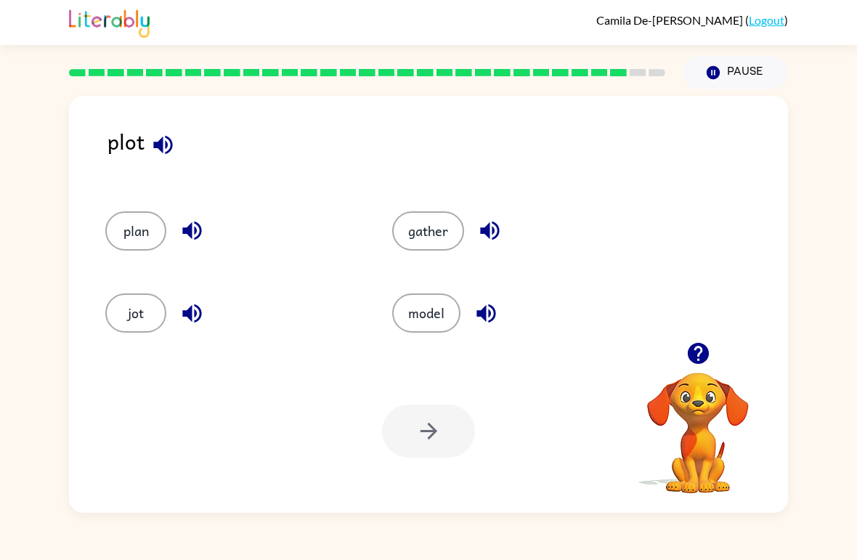
click at [116, 304] on button "jot" at bounding box center [135, 312] width 61 height 39
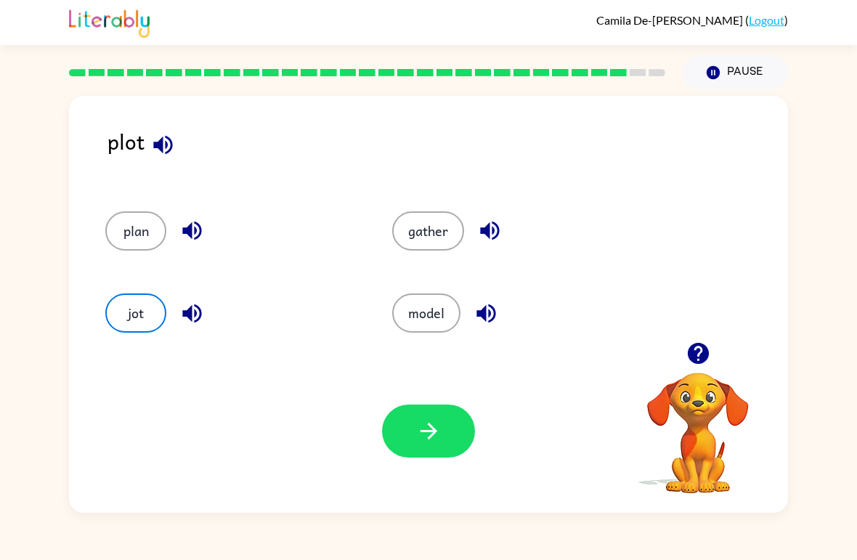
click at [423, 431] on icon "button" at bounding box center [428, 431] width 17 height 17
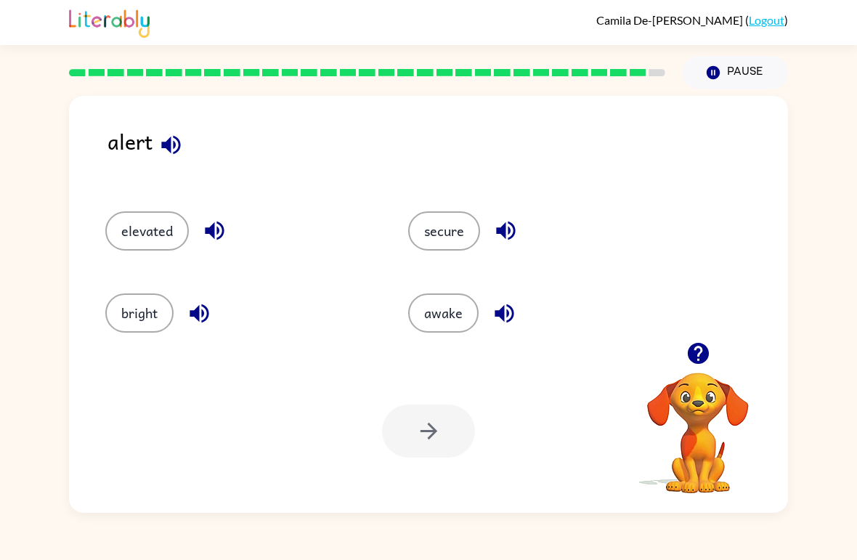
click at [436, 230] on button "secure" at bounding box center [444, 230] width 72 height 39
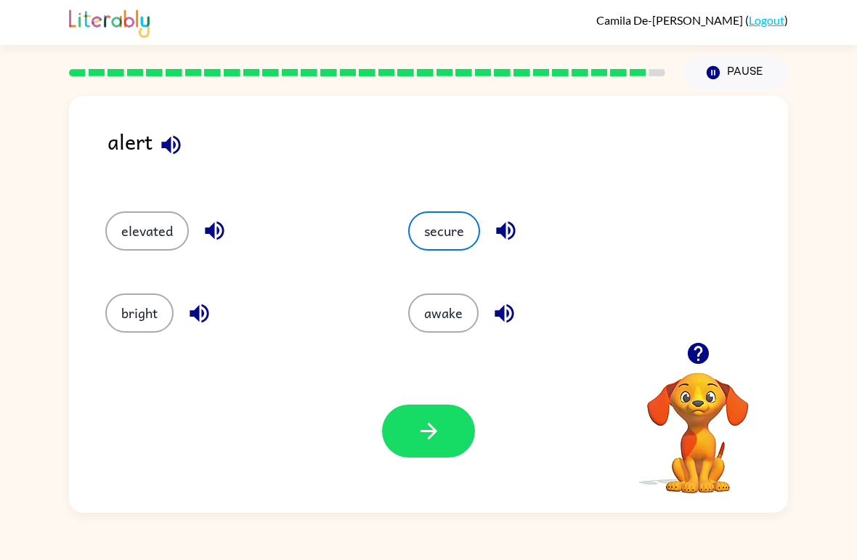
click at [412, 426] on button "button" at bounding box center [428, 430] width 93 height 53
